Goal: Obtain resource: Download file/media

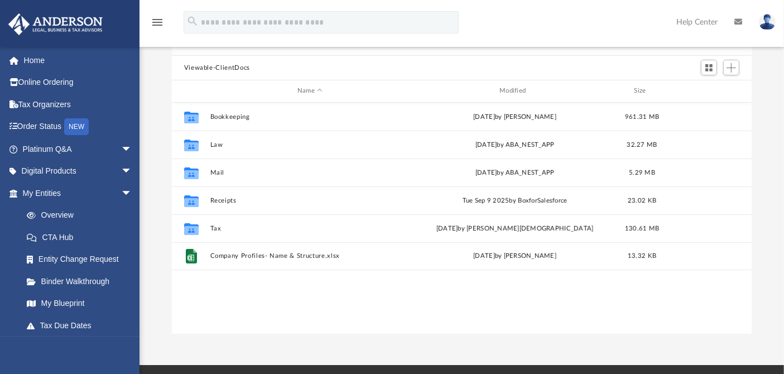
scroll to position [124, 0]
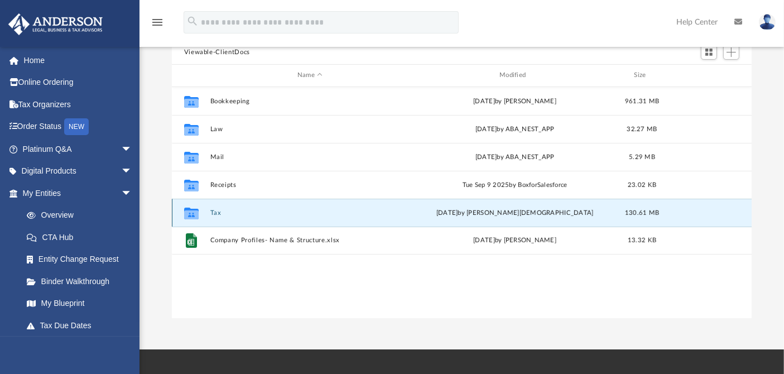
click at [217, 213] on button "Tax" at bounding box center [310, 212] width 200 height 7
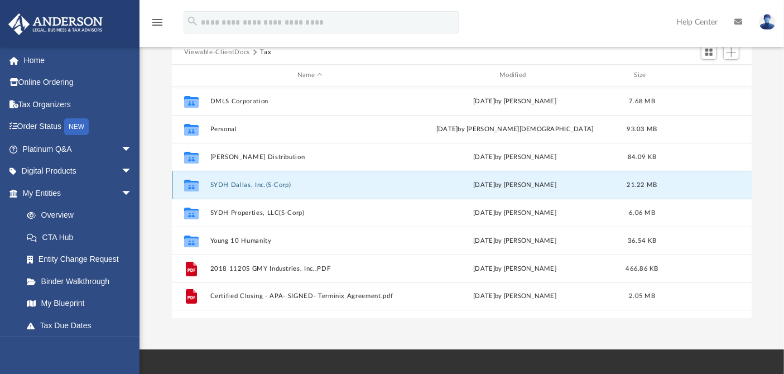
click at [237, 185] on button "SYDH Dallas, Inc.(S-Corp)" at bounding box center [310, 184] width 200 height 7
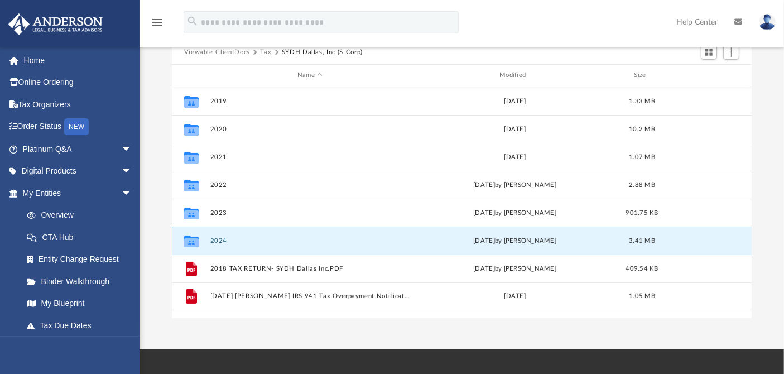
click at [221, 237] on button "2024" at bounding box center [310, 240] width 200 height 7
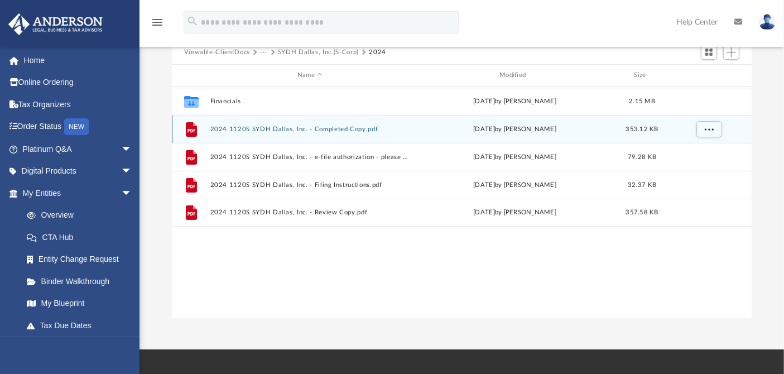
click at [274, 130] on button "2024 1120S SYDH Dallas, Inc. - Completed Copy.pdf" at bounding box center [310, 129] width 200 height 7
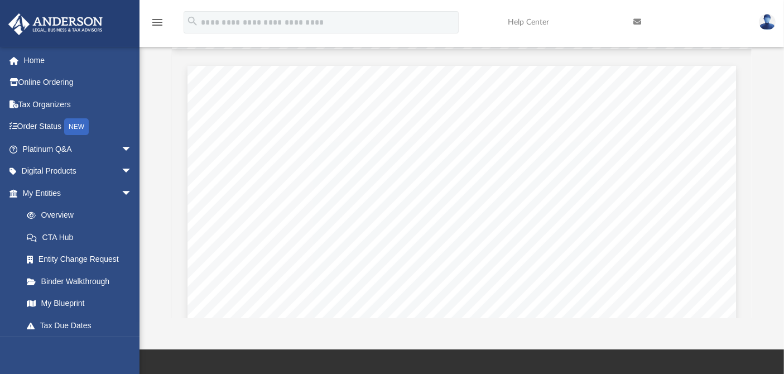
scroll to position [13647, 0]
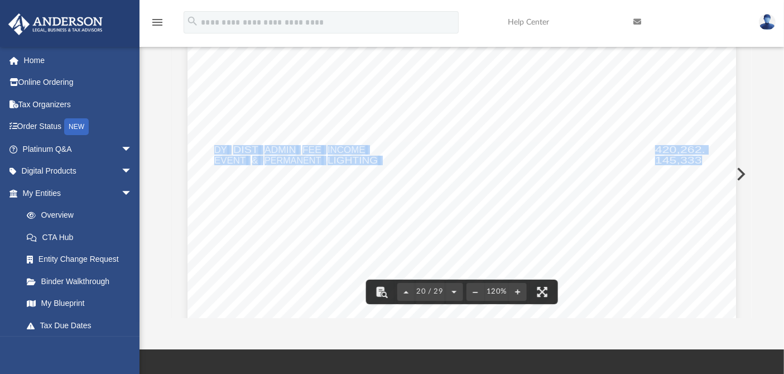
drag, startPoint x: 695, startPoint y: 161, endPoint x: 210, endPoint y: 147, distance: 484.2
drag, startPoint x: 212, startPoint y: 147, endPoint x: 616, endPoint y: 162, distance: 405.0
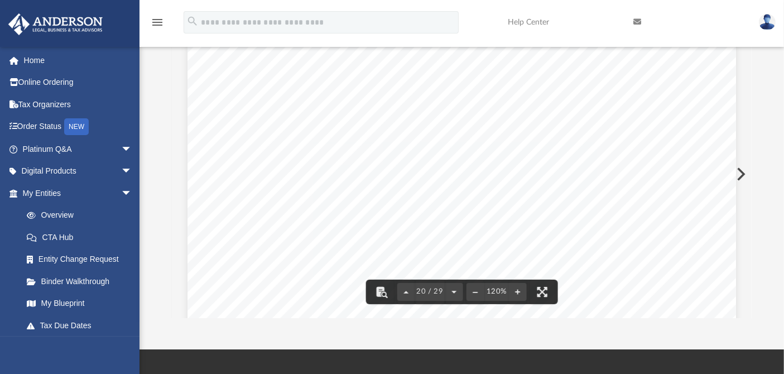
click at [655, 235] on span "}}}}}}}}}}}}}}}}}}}}}}}}}}}}}}}}}}}}}}}}}}}}}}}}}}}}}}}}}}}}}}}}}}}}}}}}}}}}}}" at bounding box center [459, 232] width 491 height 9
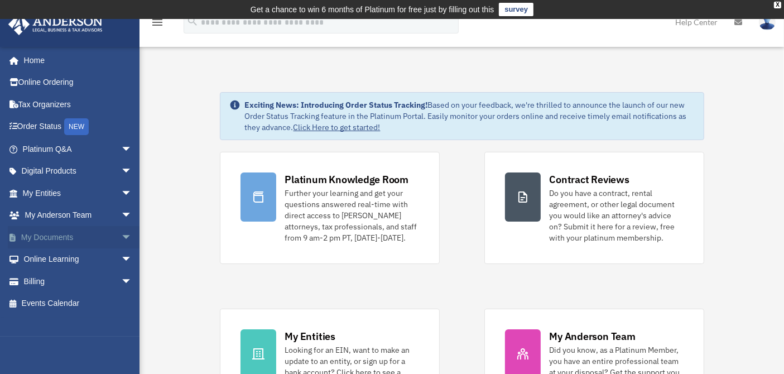
click at [121, 234] on span "arrow_drop_down" at bounding box center [132, 237] width 22 height 23
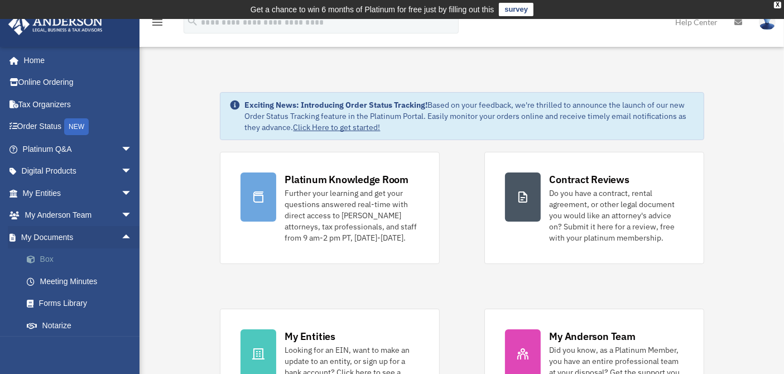
click at [56, 257] on link "Box" at bounding box center [82, 259] width 133 height 22
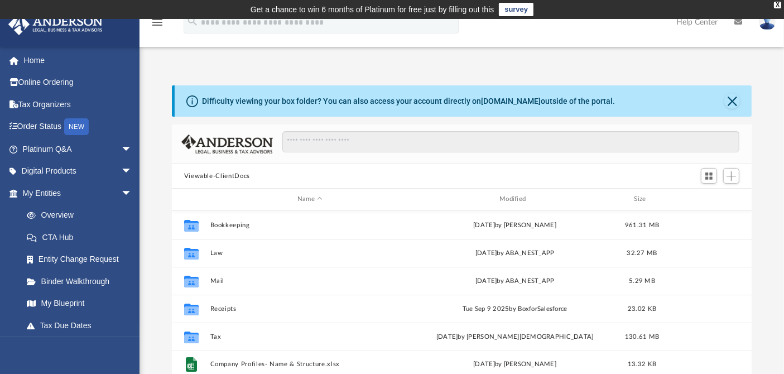
scroll to position [10, 9]
